Goal: Task Accomplishment & Management: Manage account settings

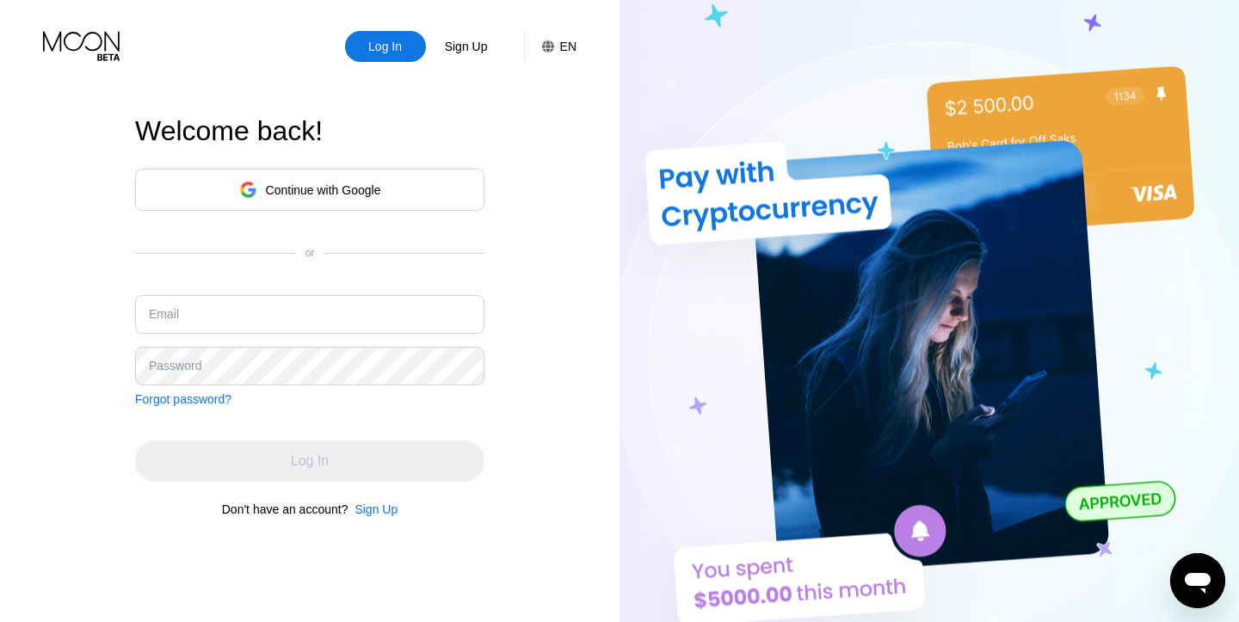
type input "[EMAIL_ADDRESS][DOMAIN_NAME]"
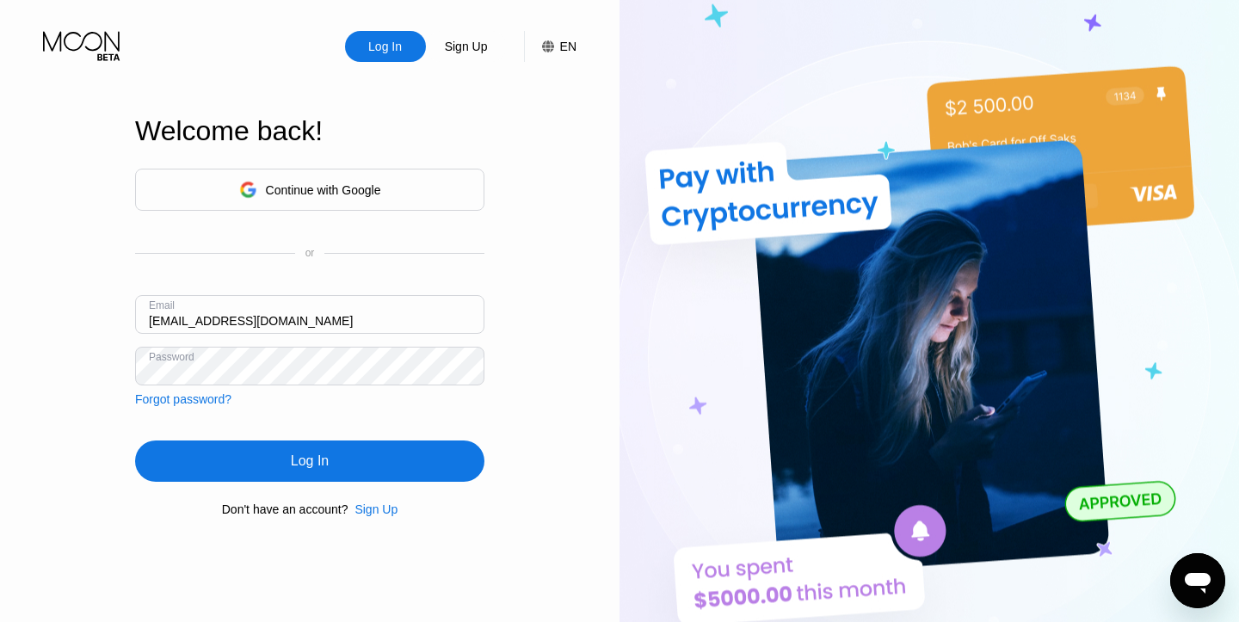
click at [361, 468] on div "Log In" at bounding box center [309, 461] width 349 height 41
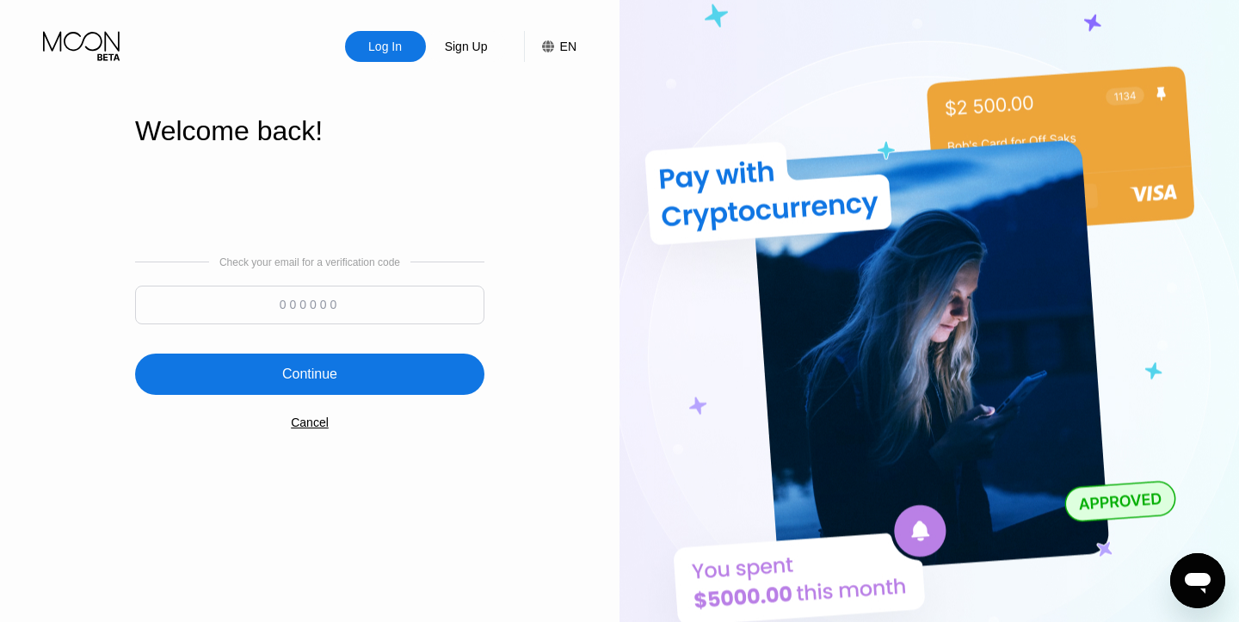
click at [302, 317] on input at bounding box center [309, 305] width 349 height 39
paste input "942017"
type input "942017"
click at [367, 361] on div "Continue" at bounding box center [309, 374] width 349 height 41
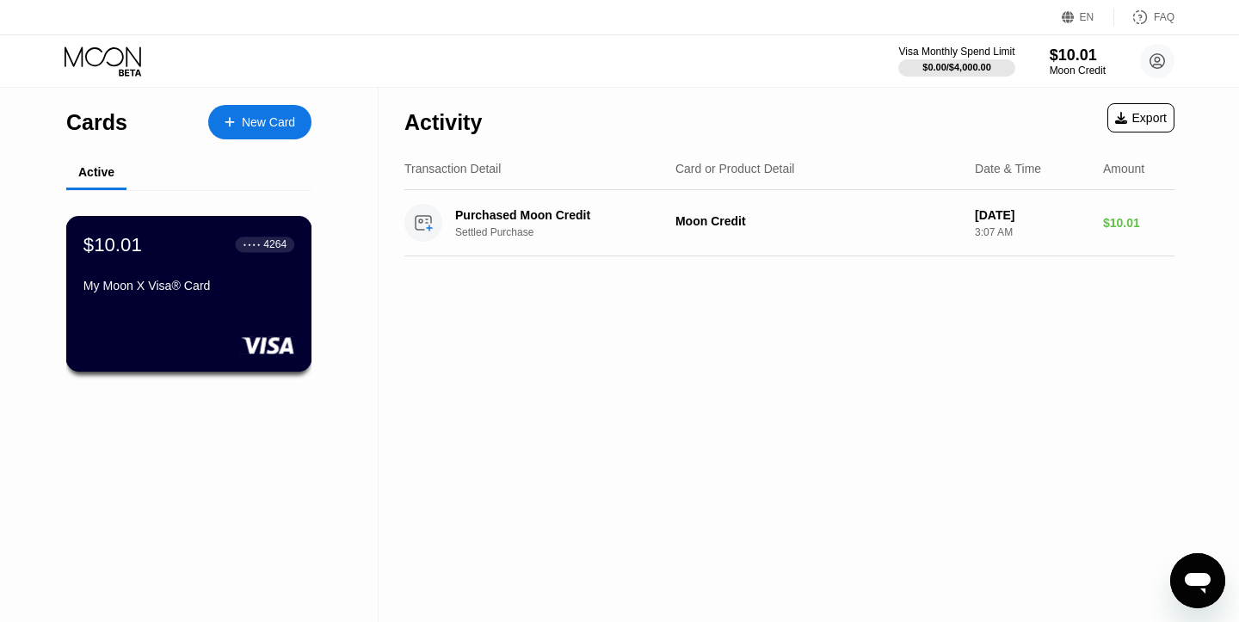
click at [188, 285] on div "My Moon X Visa® Card" at bounding box center [188, 286] width 211 height 14
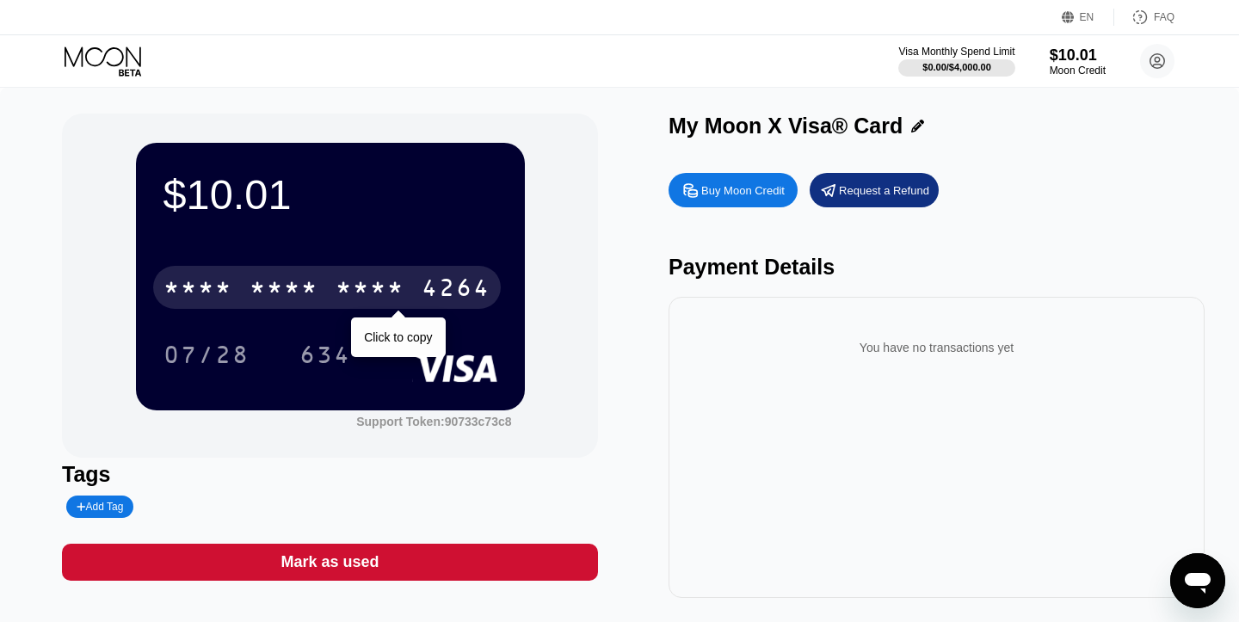
click at [367, 286] on div "* * * *" at bounding box center [370, 290] width 69 height 28
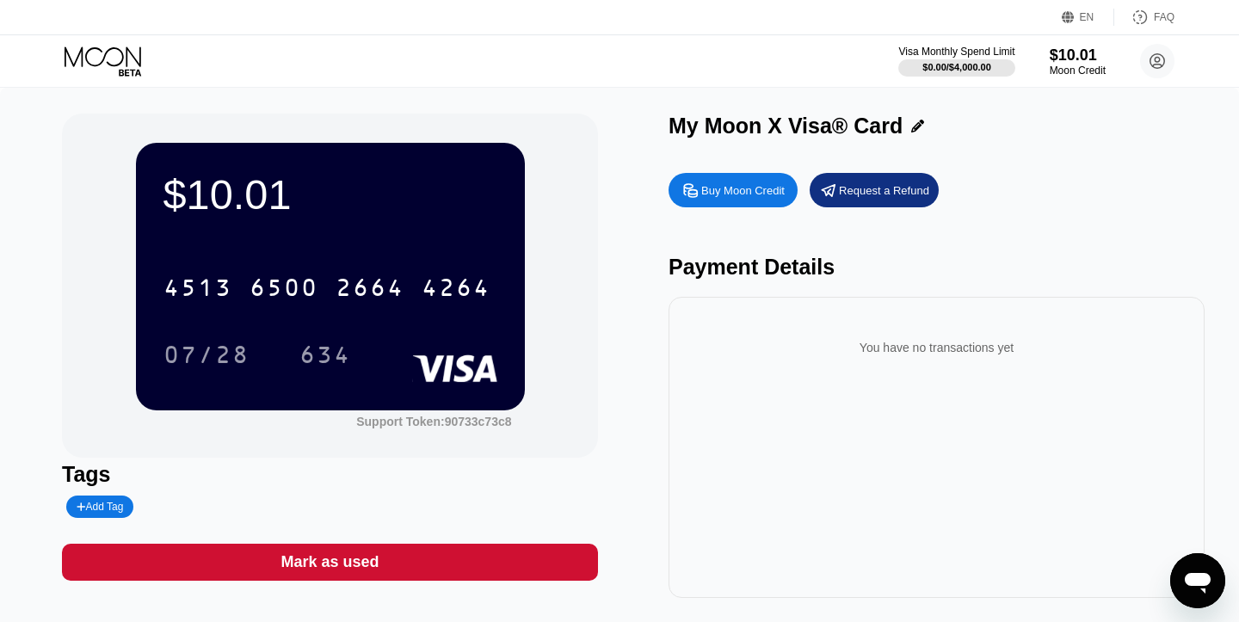
click at [111, 511] on div "Add Tag" at bounding box center [100, 507] width 46 height 12
click at [309, 486] on div "Tags" at bounding box center [330, 474] width 536 height 25
click at [319, 506] on div at bounding box center [256, 507] width 389 height 22
click at [104, 74] on icon at bounding box center [105, 61] width 80 height 30
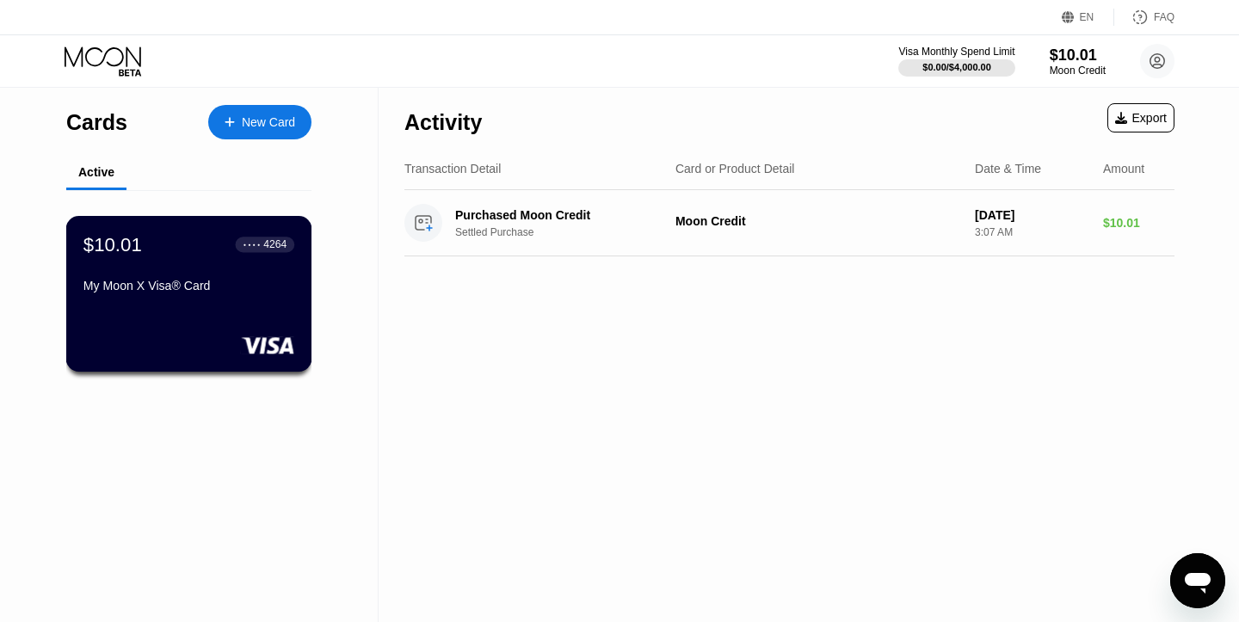
click at [215, 275] on div "$10.01 ● ● ● ● 4264 My Moon X Visa® Card" at bounding box center [188, 266] width 211 height 66
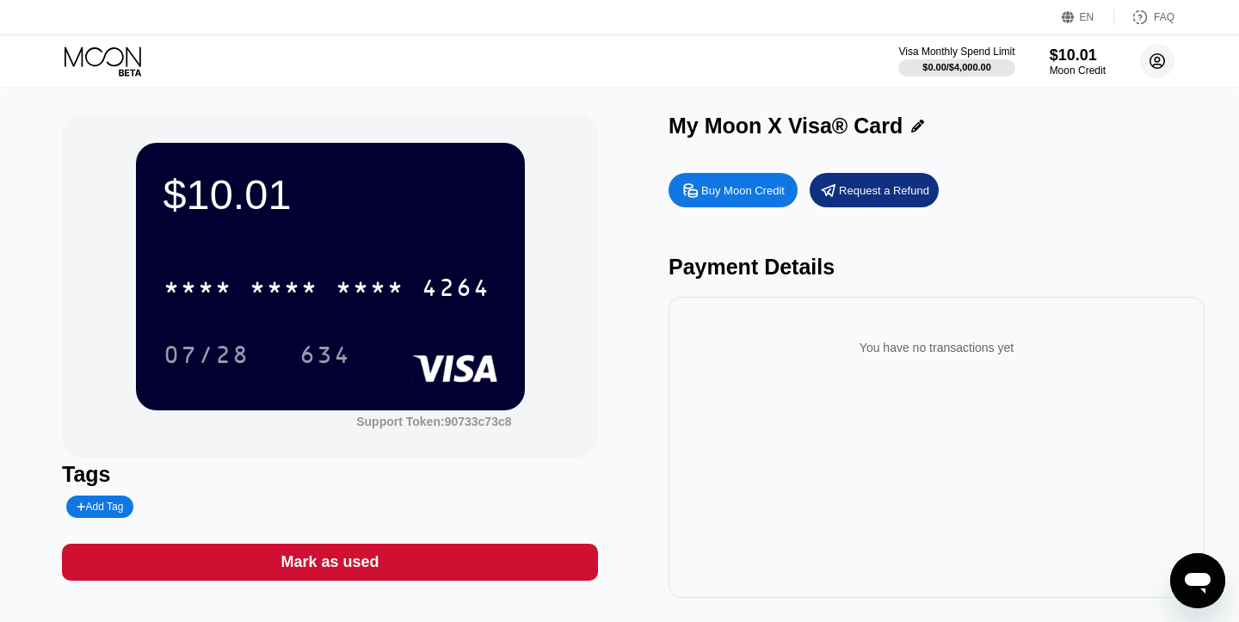
click at [1156, 62] on circle at bounding box center [1157, 61] width 34 height 34
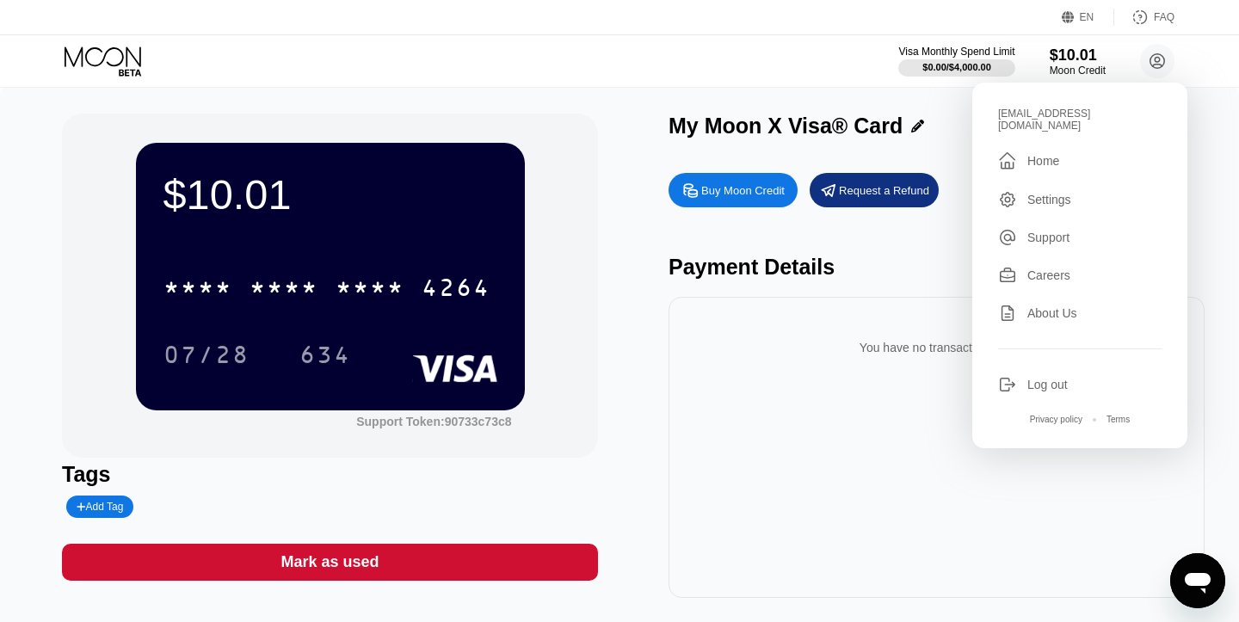
click at [1076, 190] on div "Settings" at bounding box center [1080, 199] width 164 height 19
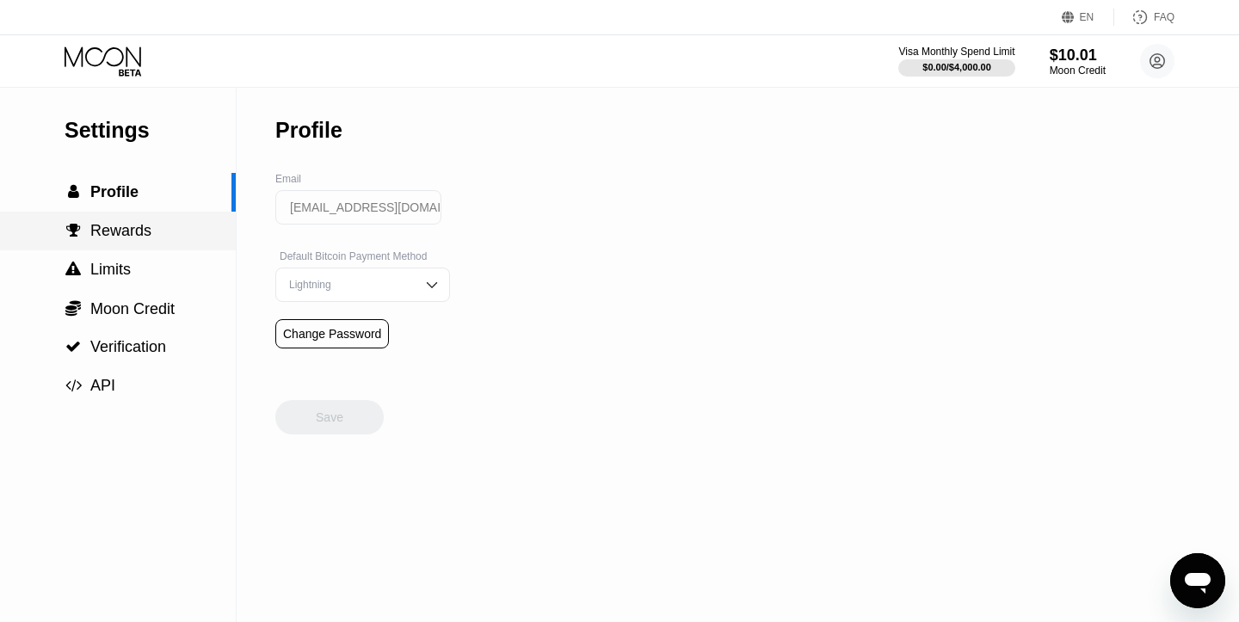
click at [162, 232] on div " Rewards" at bounding box center [118, 231] width 236 height 18
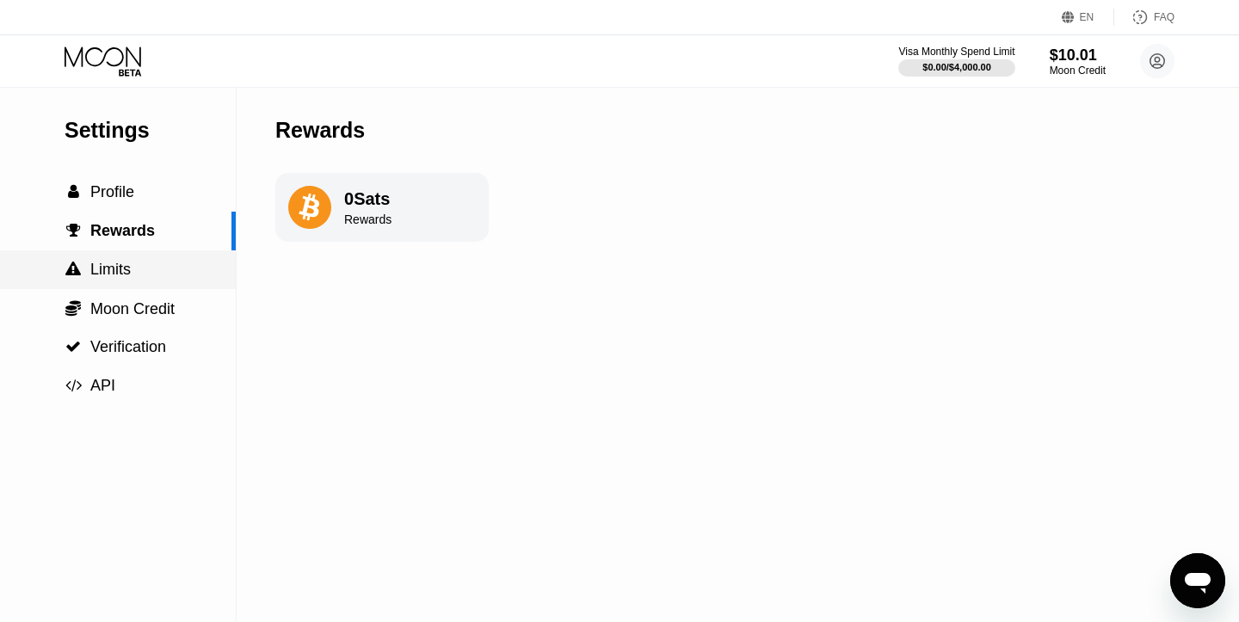
click at [143, 277] on div " Limits" at bounding box center [118, 270] width 236 height 18
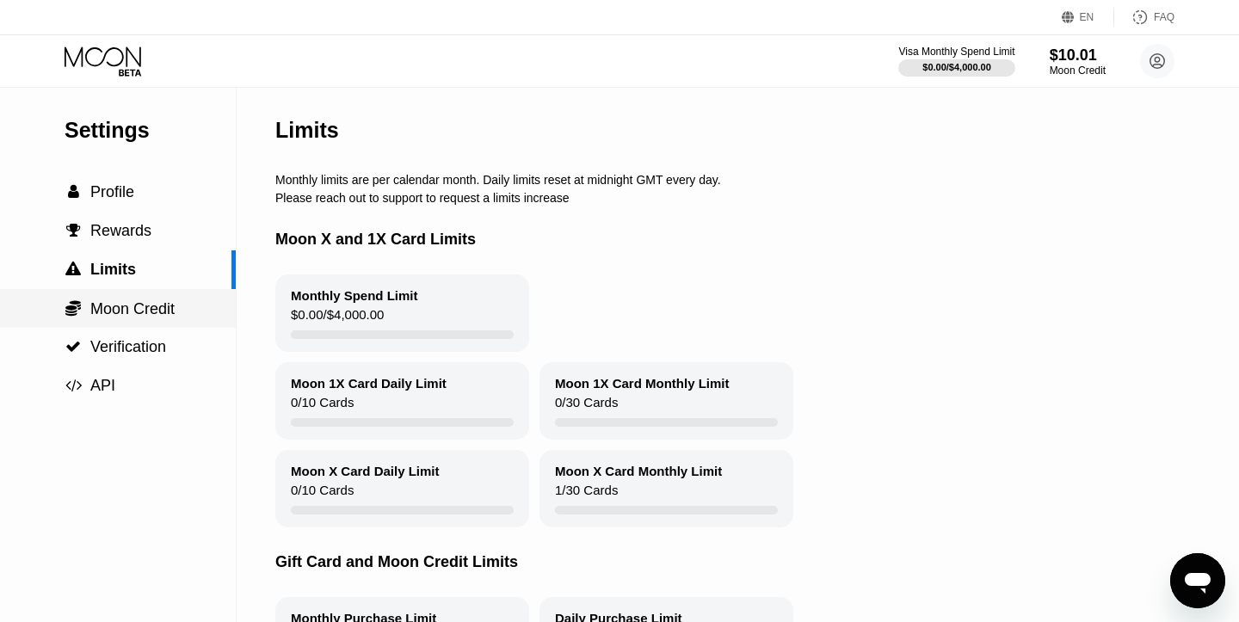
click at [143, 302] on span "Moon Credit" at bounding box center [132, 308] width 84 height 17
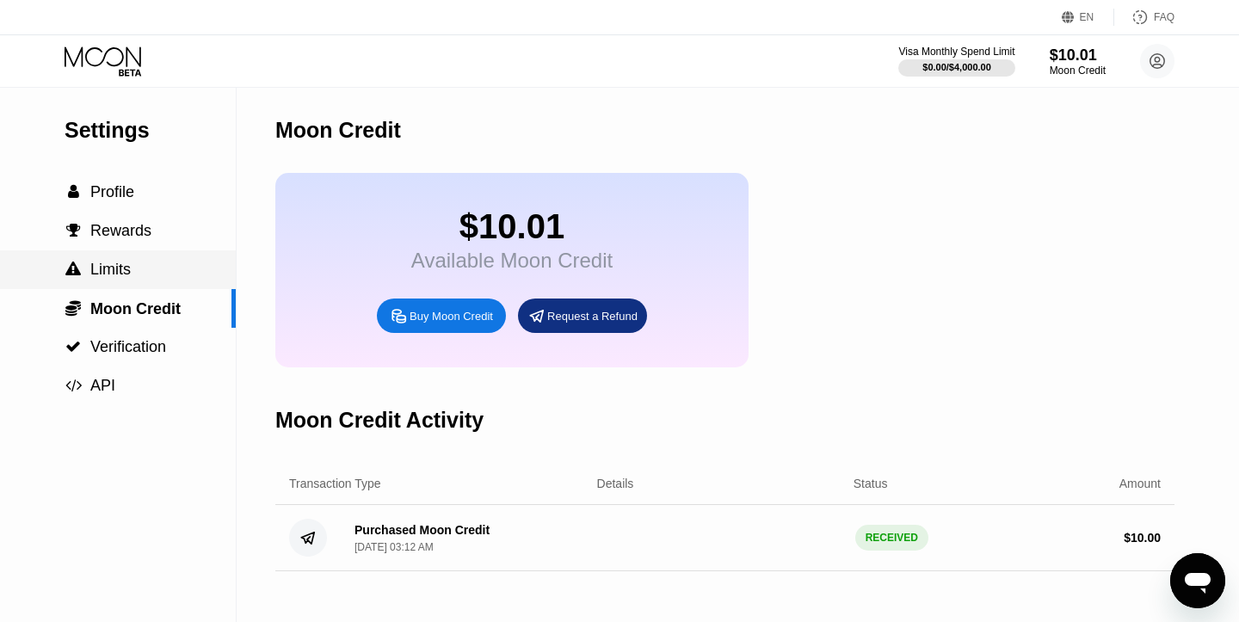
click at [133, 275] on div " Limits" at bounding box center [118, 270] width 236 height 18
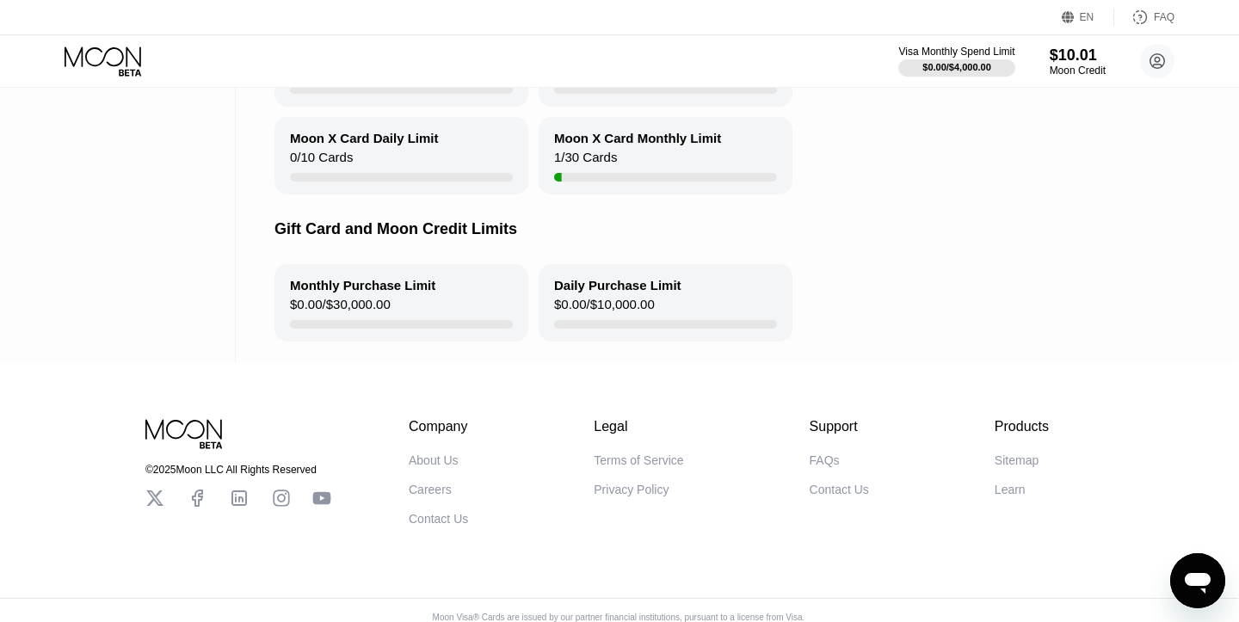
scroll to position [0, 1]
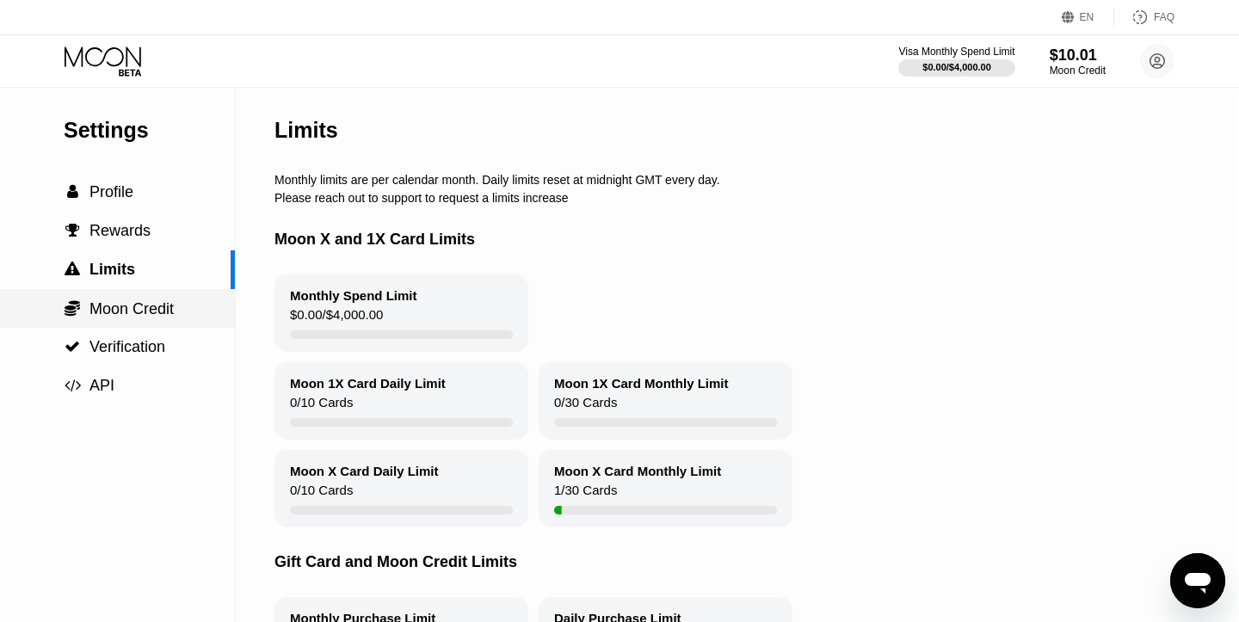
click at [115, 314] on span "Moon Credit" at bounding box center [132, 308] width 84 height 17
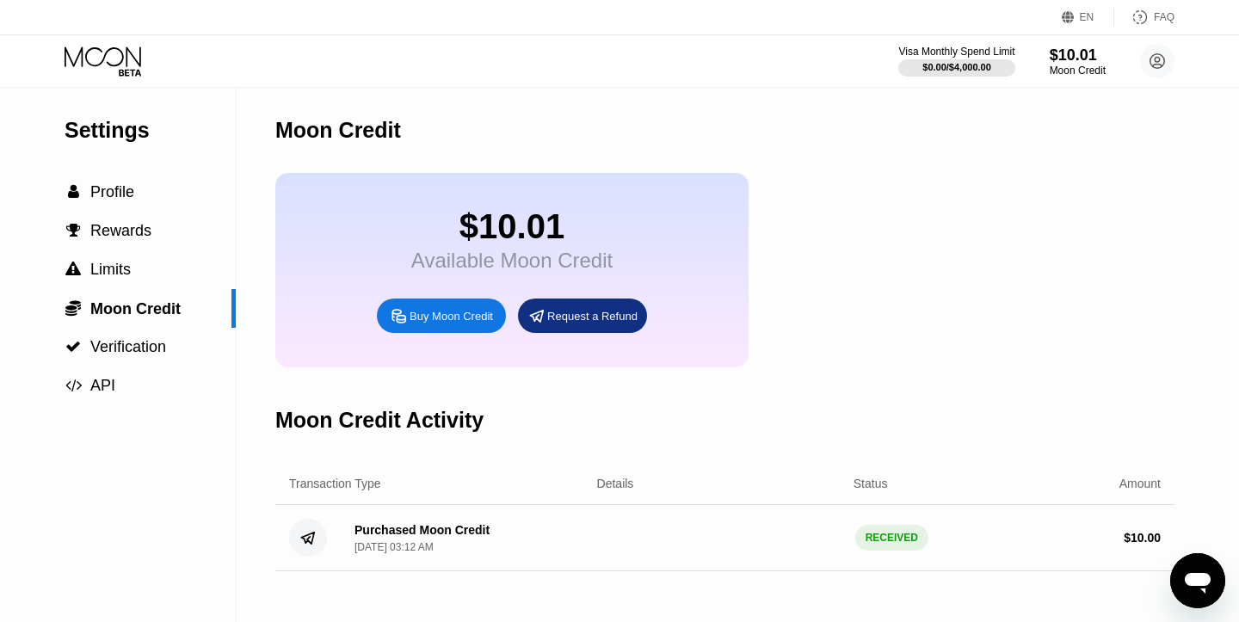
click at [480, 324] on div "Buy Moon Credit" at bounding box center [451, 316] width 83 height 15
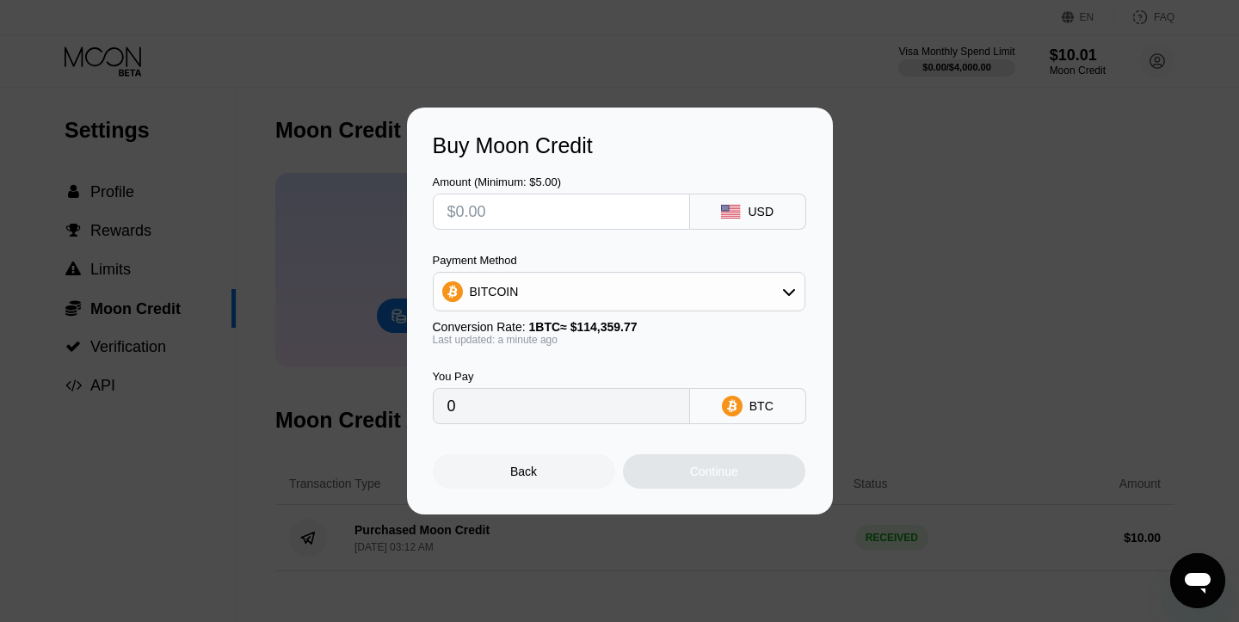
click at [590, 473] on div "Back" at bounding box center [524, 471] width 182 height 34
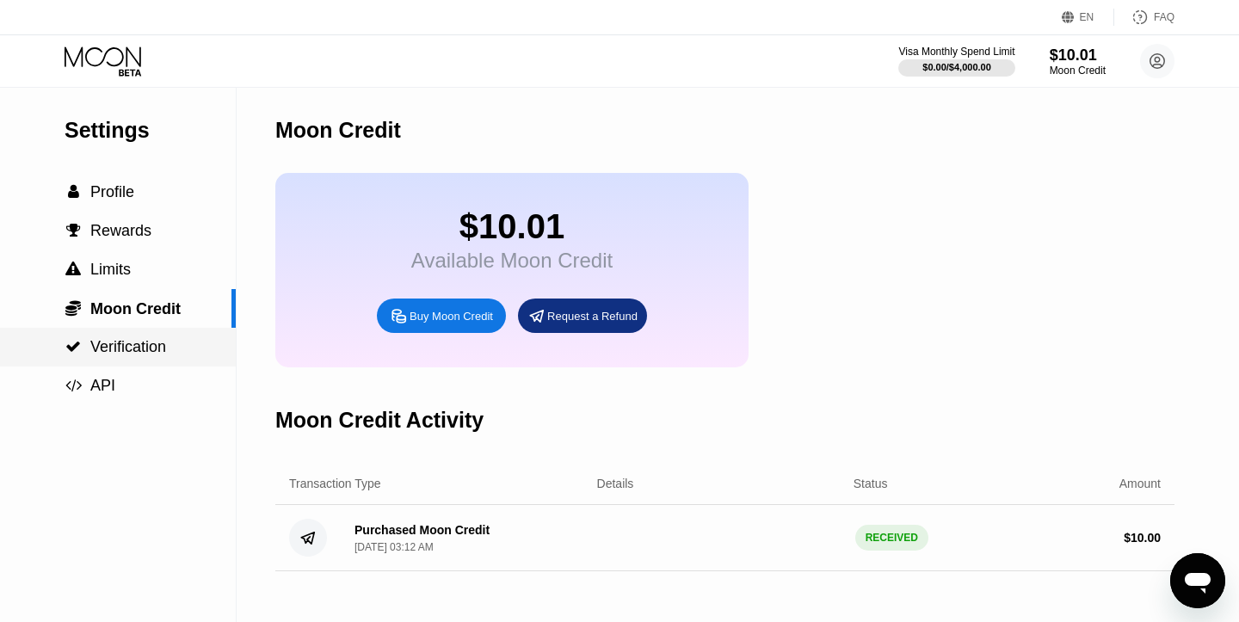
click at [137, 361] on div " Verification" at bounding box center [118, 347] width 236 height 39
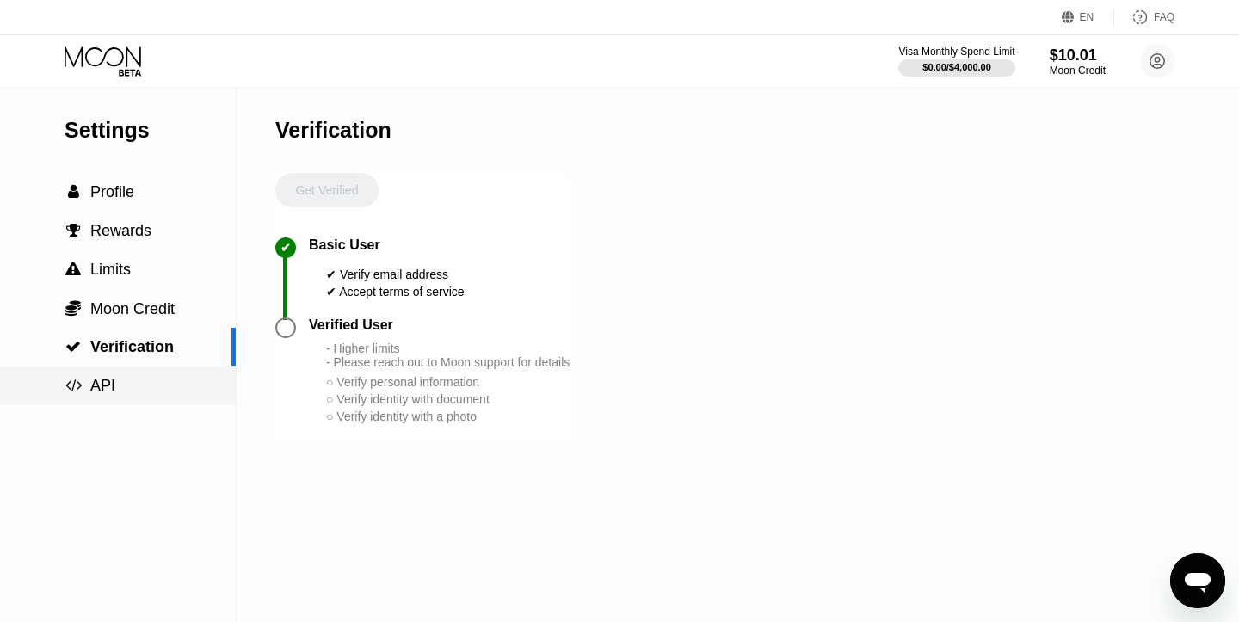
click at [132, 392] on div " API" at bounding box center [118, 386] width 236 height 18
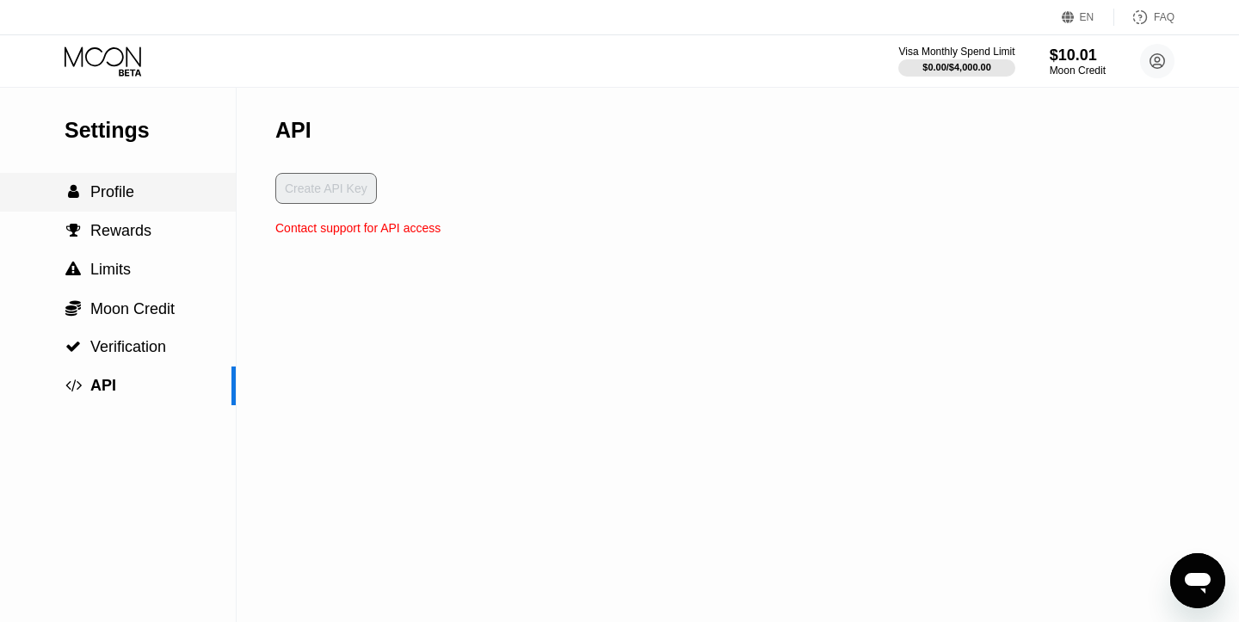
click at [108, 194] on span "Profile" at bounding box center [112, 191] width 44 height 17
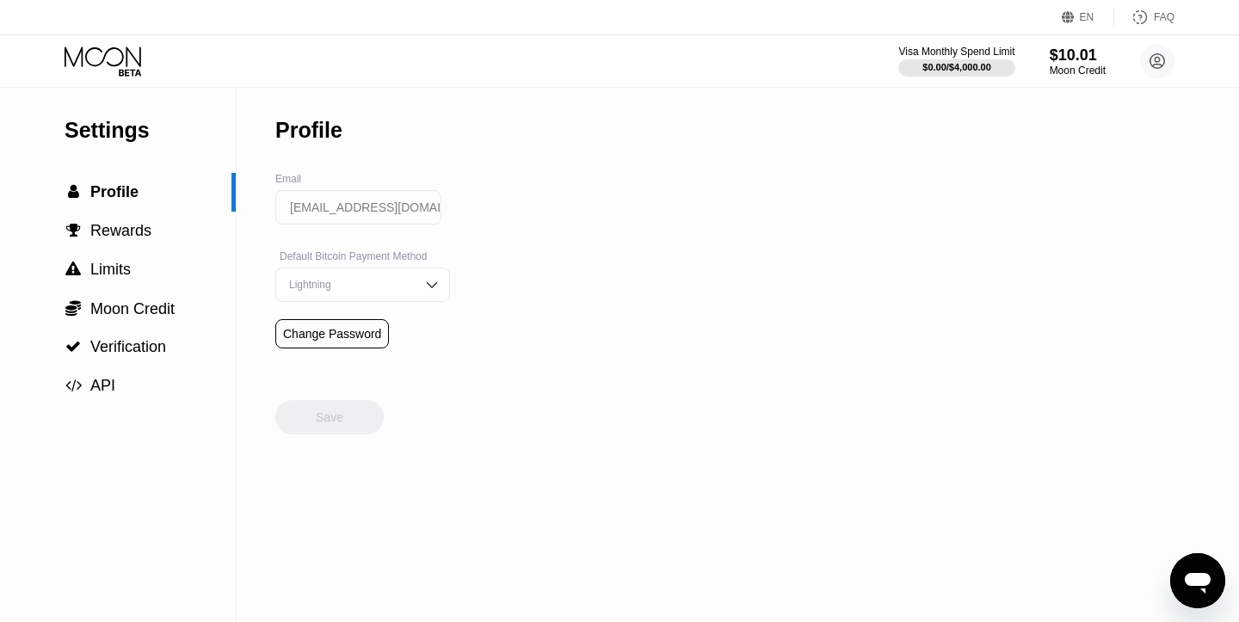
click at [362, 286] on div "Lightning" at bounding box center [350, 285] width 130 height 12
click at [373, 356] on div "On-Chain" at bounding box center [363, 354] width 156 height 12
click at [374, 417] on div "Save" at bounding box center [329, 417] width 108 height 34
click at [175, 219] on div " Rewards" at bounding box center [118, 231] width 236 height 39
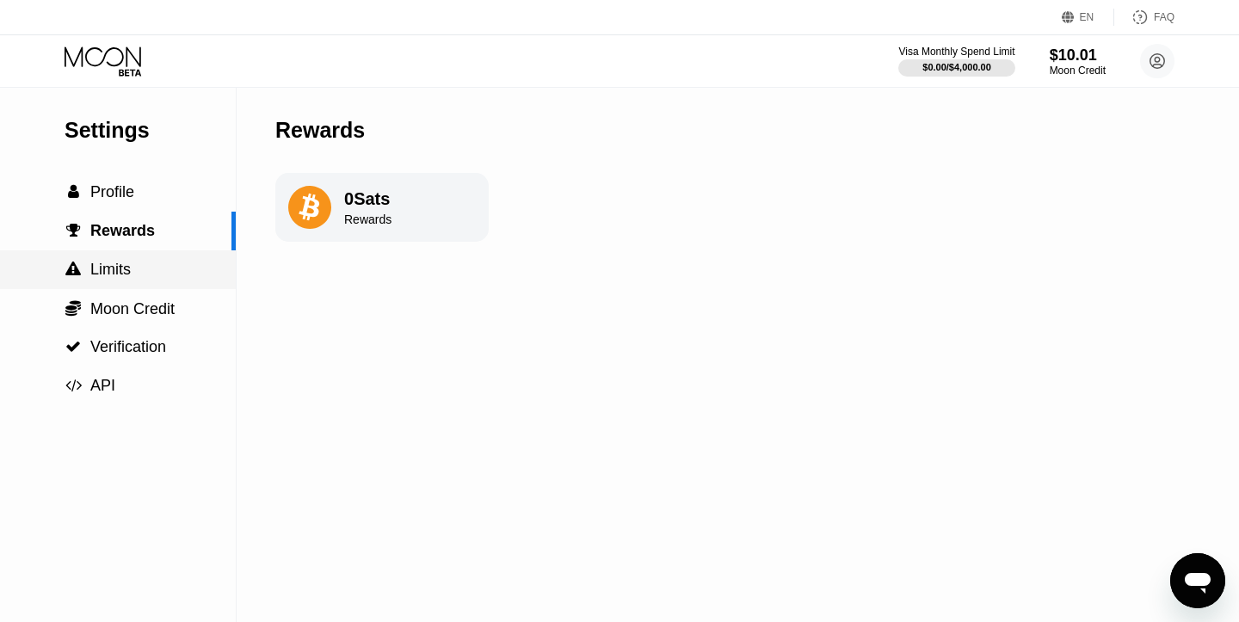
click at [181, 264] on div " Limits" at bounding box center [118, 270] width 236 height 18
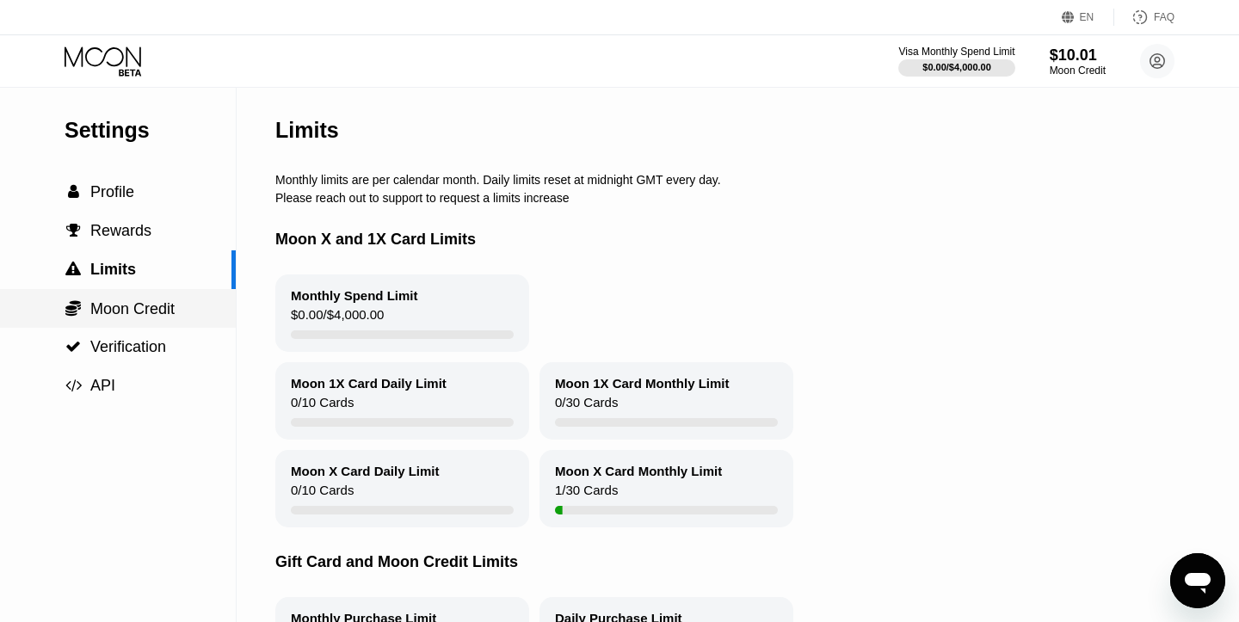
click at [117, 306] on span "Moon Credit" at bounding box center [132, 308] width 84 height 17
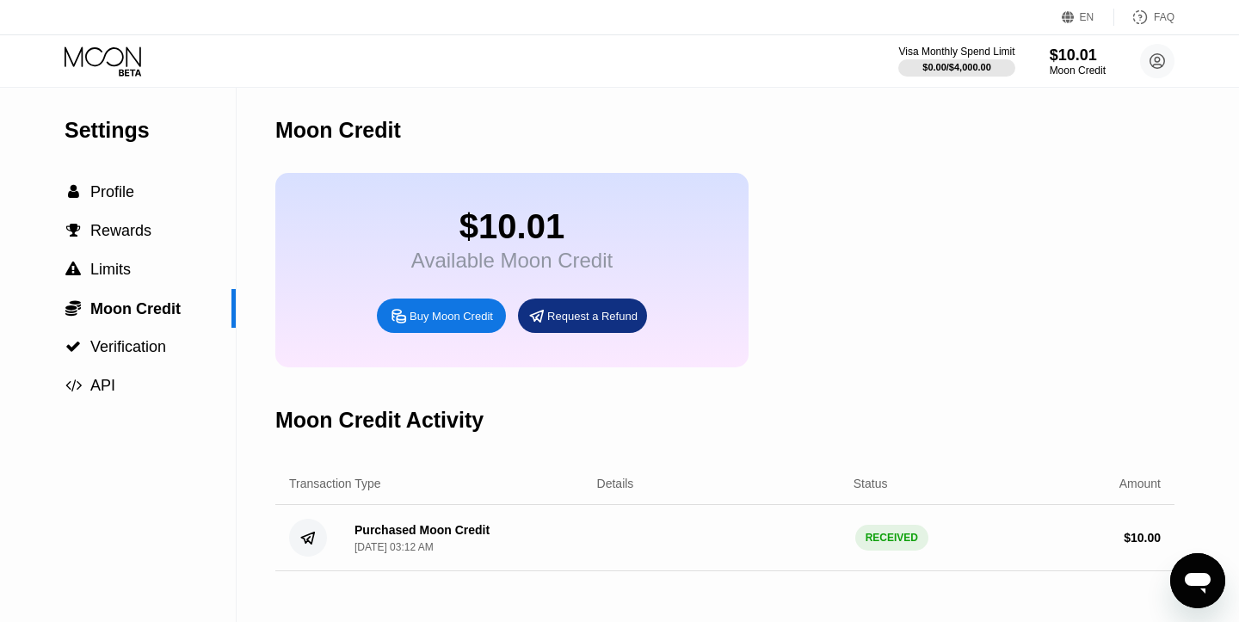
click at [80, 31] on div "EN Language Select an item Save FAQ" at bounding box center [619, 17] width 1239 height 35
click at [83, 47] on icon at bounding box center [105, 61] width 80 height 30
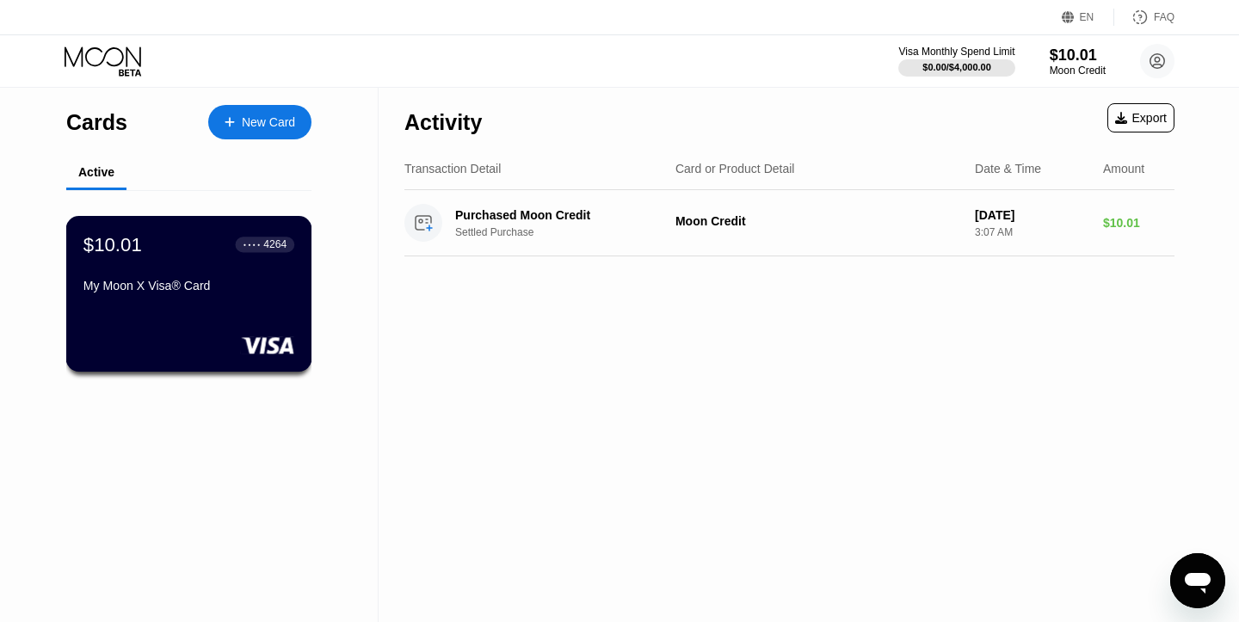
click at [280, 233] on div "● ● ● ● 4264" at bounding box center [265, 244] width 59 height 22
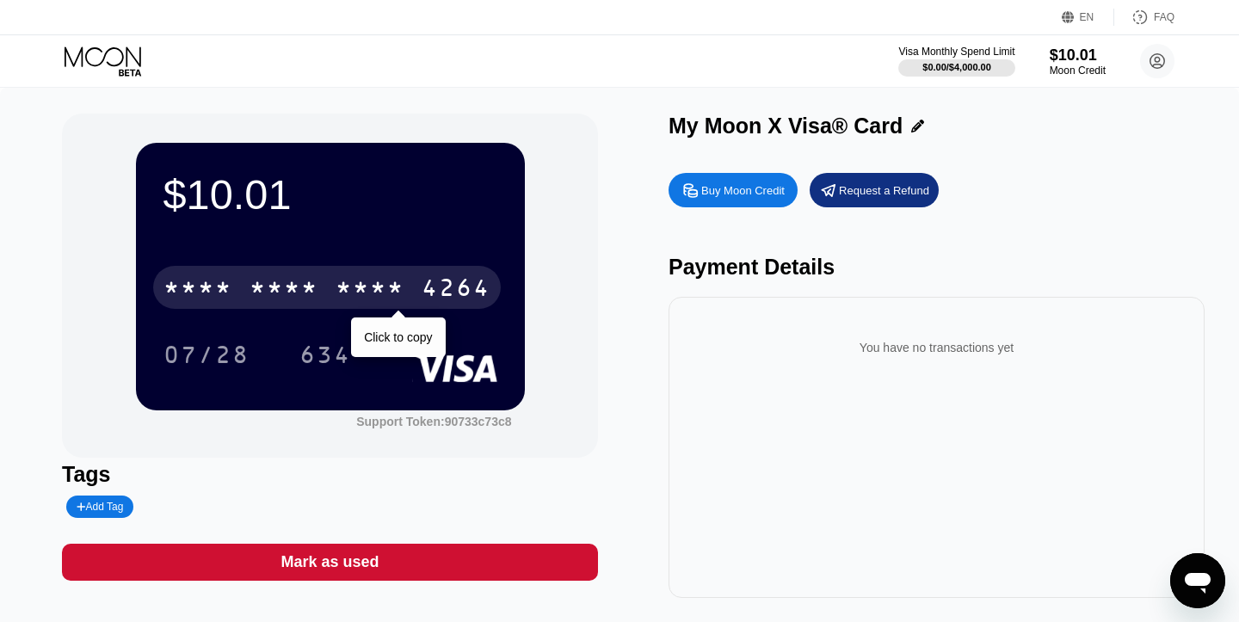
click at [322, 296] on div "* * * * * * * * * * * * 4264" at bounding box center [327, 287] width 348 height 43
